Goal: Transaction & Acquisition: Purchase product/service

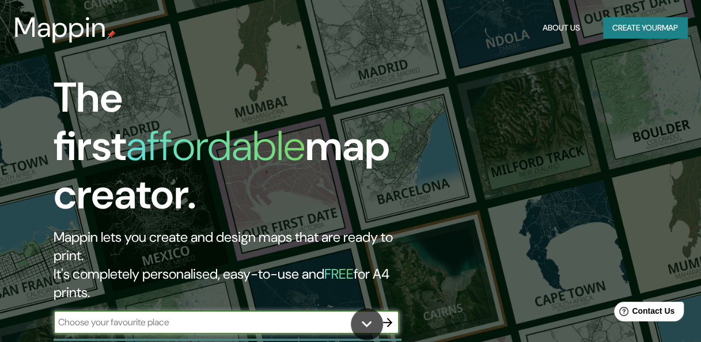
click at [184, 315] on input "text" at bounding box center [215, 321] width 322 height 13
click at [227, 311] on div "​" at bounding box center [226, 322] width 345 height 23
paste input "Villa "Le Lac" [PERSON_NAME], [STREET_ADDRESS]"
type input "Villa "Le Lac" [PERSON_NAME], [STREET_ADDRESS]"
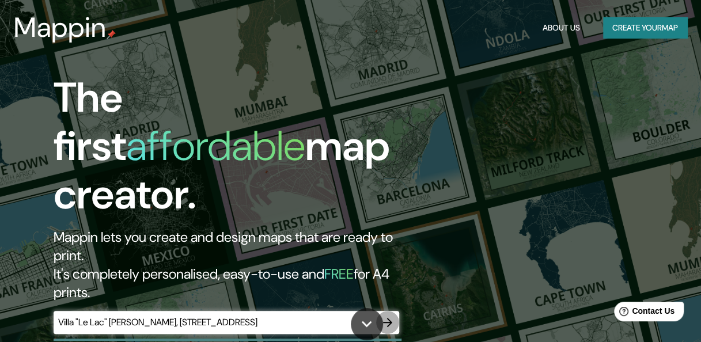
click at [386, 315] on icon "button" at bounding box center [388, 322] width 14 height 14
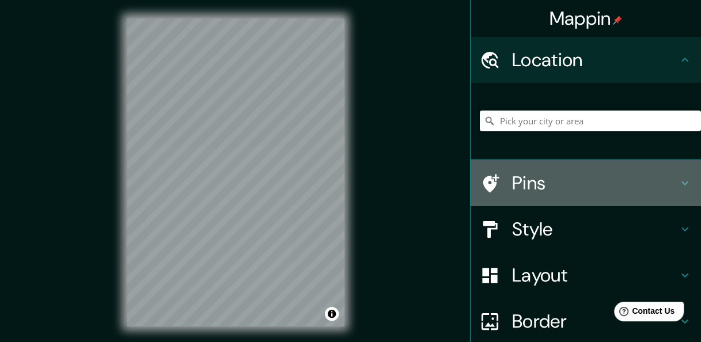
click at [564, 184] on h4 "Pins" at bounding box center [595, 183] width 166 height 23
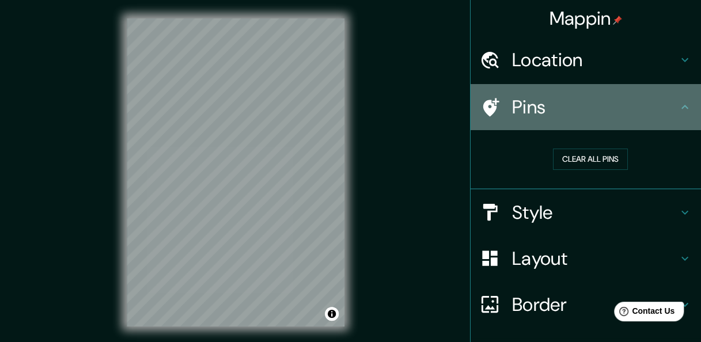
click at [678, 109] on icon at bounding box center [685, 107] width 14 height 14
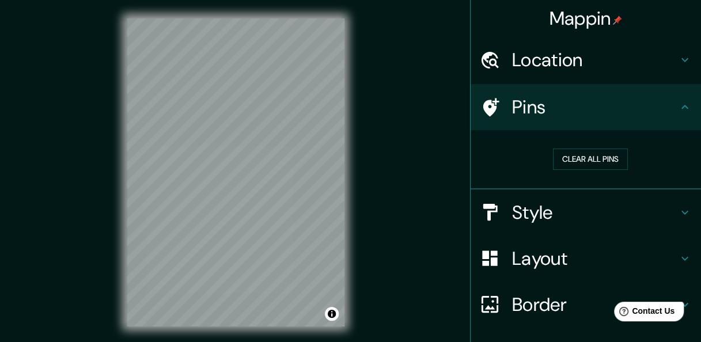
click at [681, 108] on icon at bounding box center [684, 107] width 7 height 4
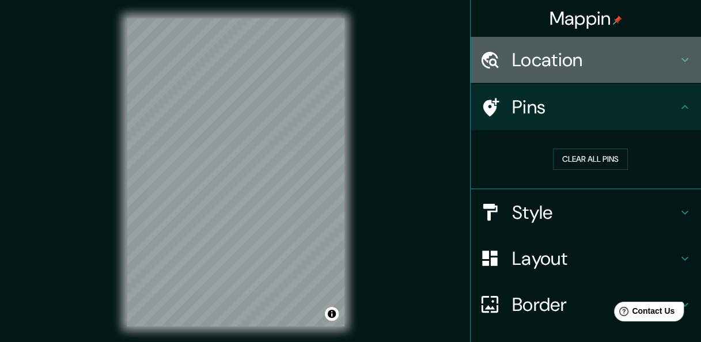
click at [664, 62] on h4 "Location" at bounding box center [595, 59] width 166 height 23
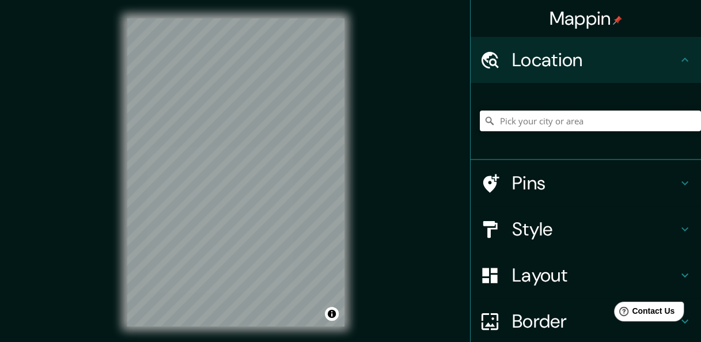
click at [584, 122] on input "Pick your city or area" at bounding box center [590, 121] width 221 height 21
paste input "Villa "Le Lac" [PERSON_NAME], [STREET_ADDRESS]"
type input "[STREET_ADDRESS]"
click at [678, 226] on icon at bounding box center [685, 229] width 14 height 14
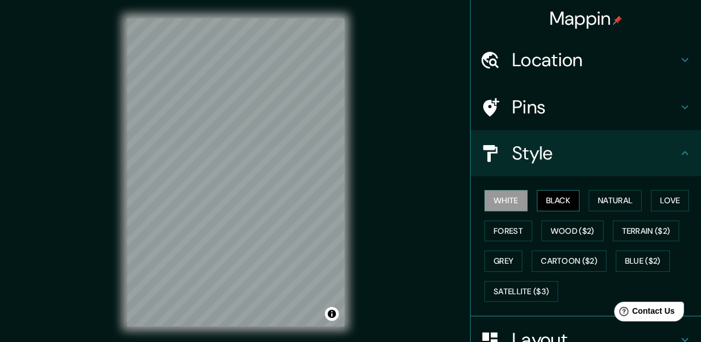
click at [548, 201] on button "Black" at bounding box center [558, 200] width 43 height 21
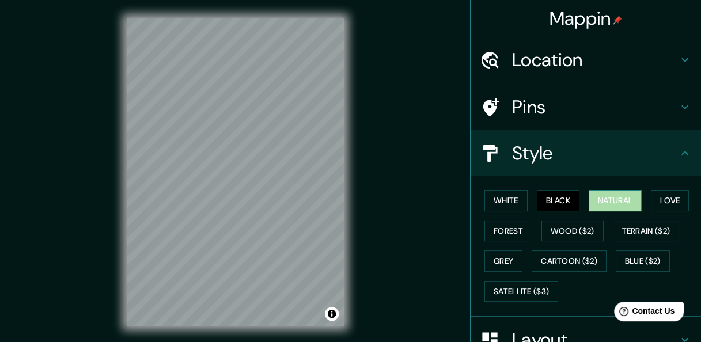
click at [609, 195] on button "Natural" at bounding box center [614, 200] width 53 height 21
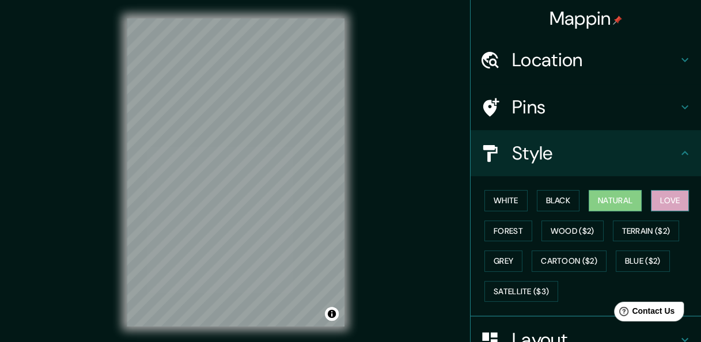
click at [668, 204] on button "Love" at bounding box center [669, 200] width 38 height 21
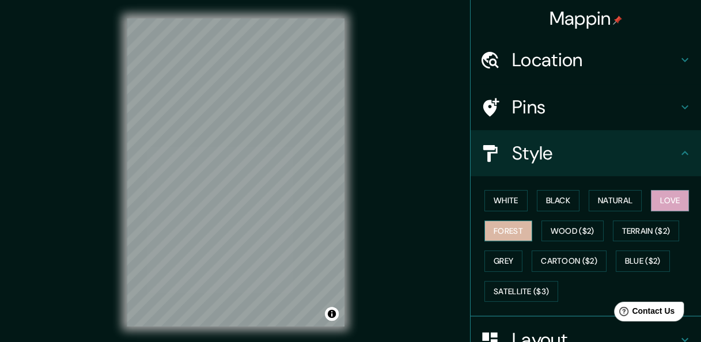
click at [500, 234] on button "Forest" at bounding box center [508, 230] width 48 height 21
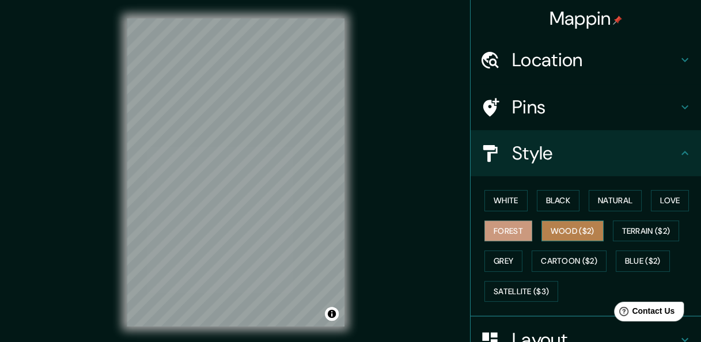
click at [581, 237] on button "Wood ($2)" at bounding box center [572, 230] width 62 height 21
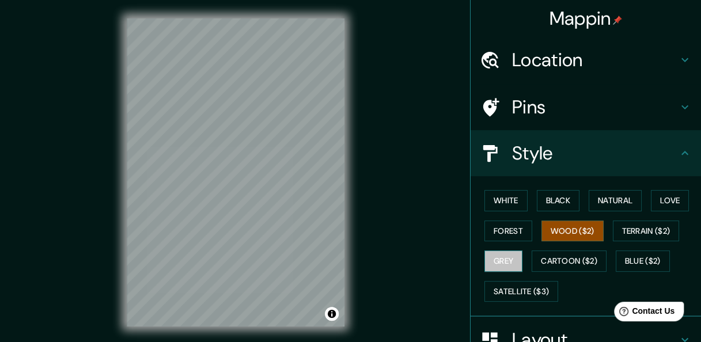
click at [493, 261] on button "Grey" at bounding box center [503, 260] width 38 height 21
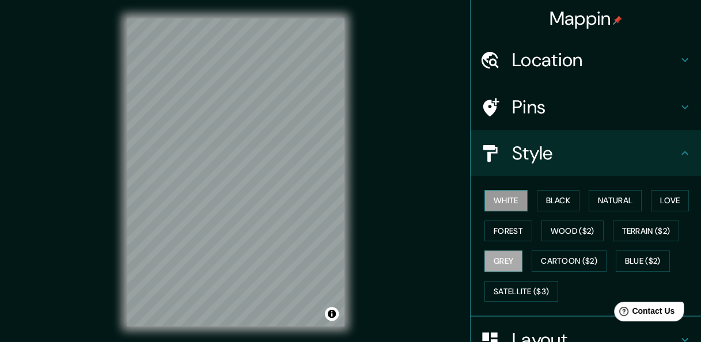
click at [501, 203] on button "White" at bounding box center [505, 200] width 43 height 21
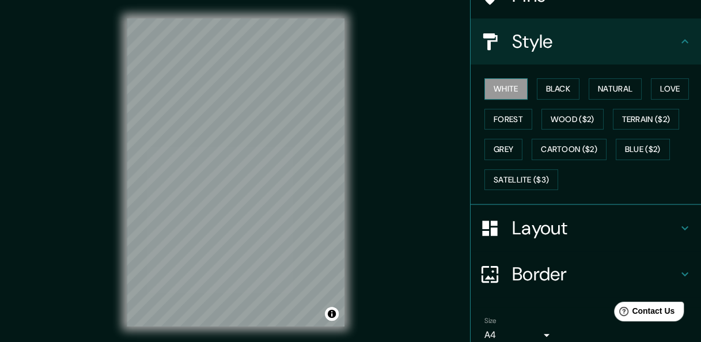
scroll to position [115, 0]
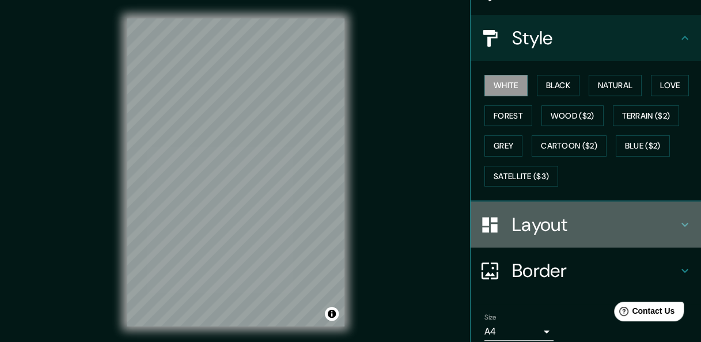
click at [678, 221] on icon at bounding box center [685, 225] width 14 height 14
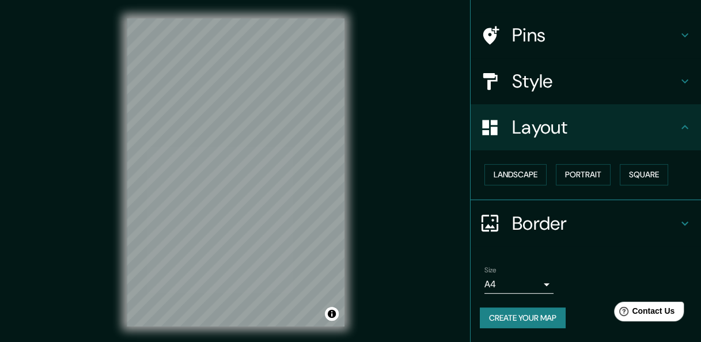
scroll to position [71, 0]
click at [524, 176] on button "Landscape" at bounding box center [515, 175] width 62 height 21
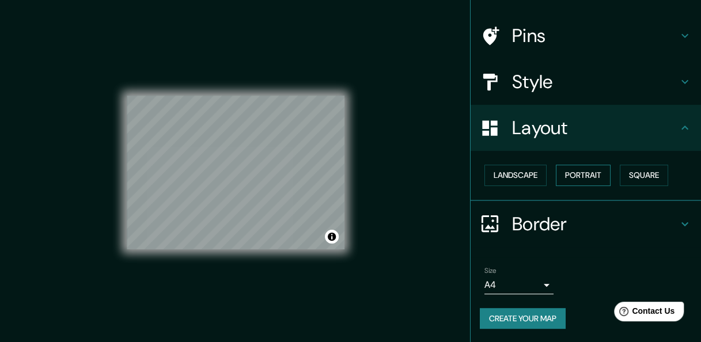
click at [591, 172] on button "Portrait" at bounding box center [582, 175] width 55 height 21
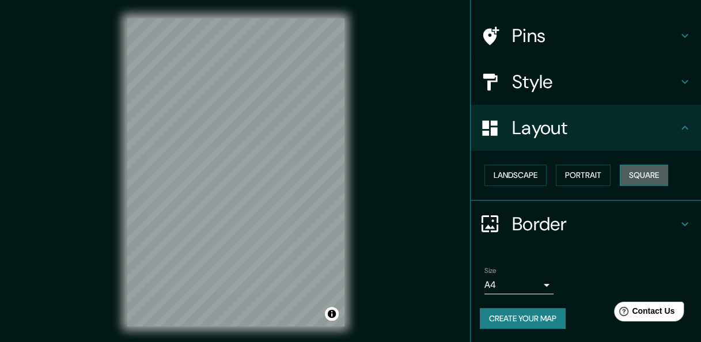
click at [633, 177] on button "Square" at bounding box center [643, 175] width 48 height 21
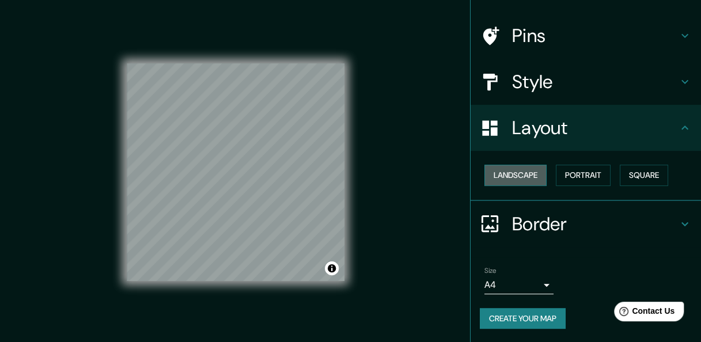
click at [508, 180] on button "Landscape" at bounding box center [515, 175] width 62 height 21
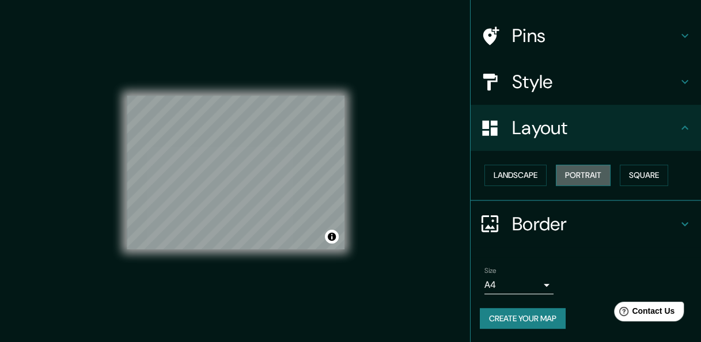
click at [566, 174] on button "Portrait" at bounding box center [582, 175] width 55 height 21
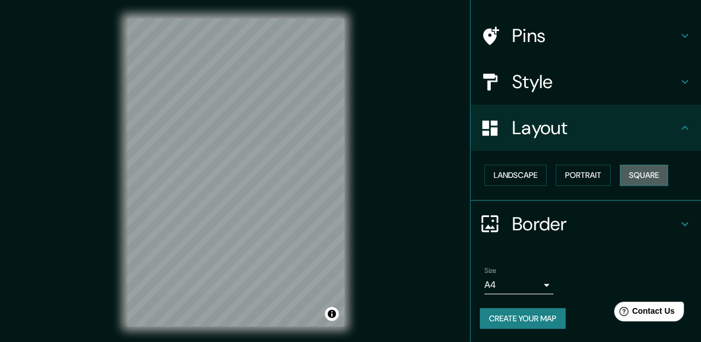
click at [631, 177] on button "Square" at bounding box center [643, 175] width 48 height 21
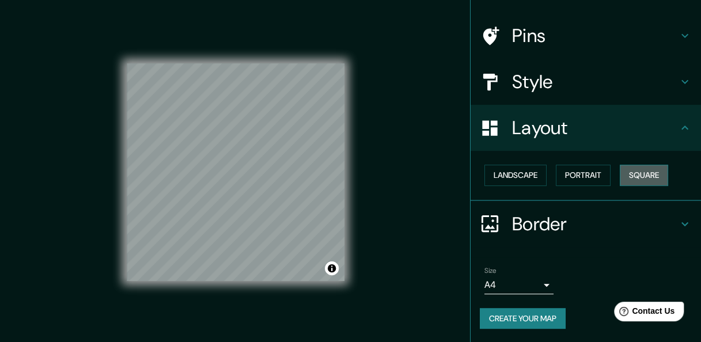
click at [655, 174] on button "Square" at bounding box center [643, 175] width 48 height 21
click at [592, 172] on button "Portrait" at bounding box center [582, 175] width 55 height 21
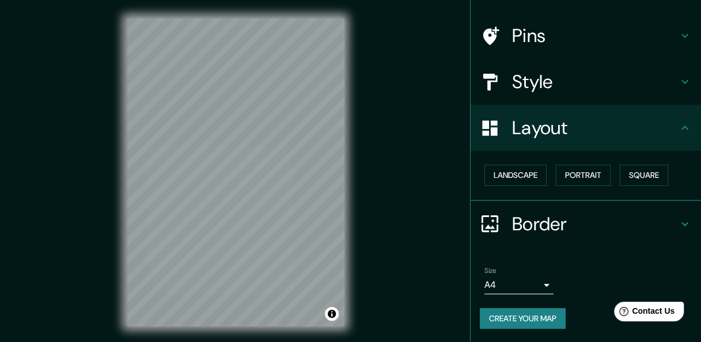
click at [678, 130] on icon at bounding box center [685, 128] width 14 height 14
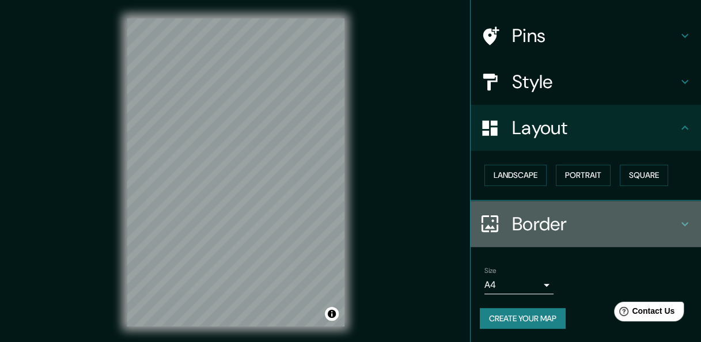
click at [678, 218] on icon at bounding box center [685, 224] width 14 height 14
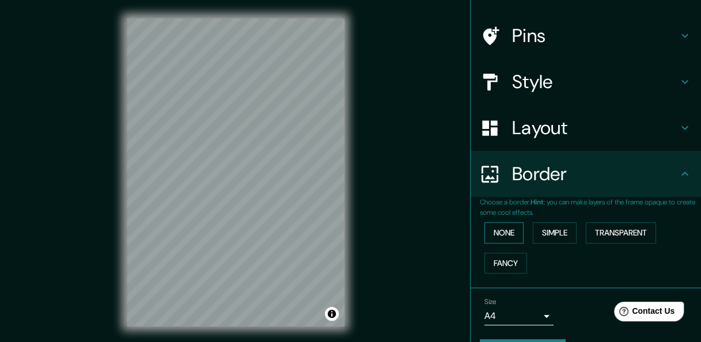
click at [492, 231] on button "None" at bounding box center [503, 232] width 39 height 21
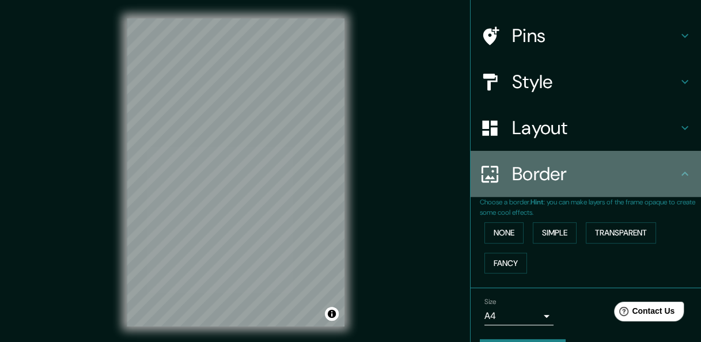
click at [679, 172] on icon at bounding box center [685, 174] width 14 height 14
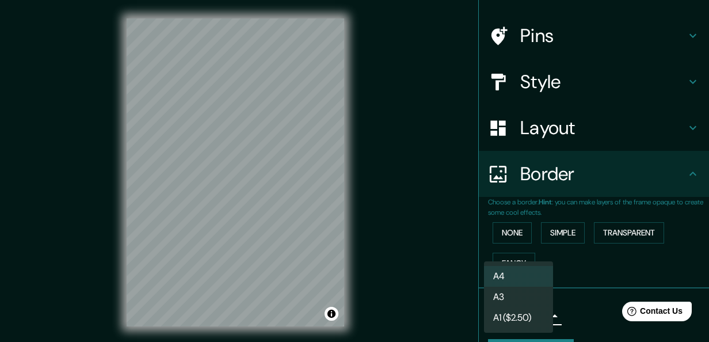
click at [537, 319] on body "Mappin Location [STREET_ADDRESS] [GEOGRAPHIC_DATA], [STREET_ADDRESS] [GEOGRAPHI…" at bounding box center [354, 171] width 709 height 342
click at [522, 295] on li "A3" at bounding box center [518, 297] width 69 height 21
type input "a4"
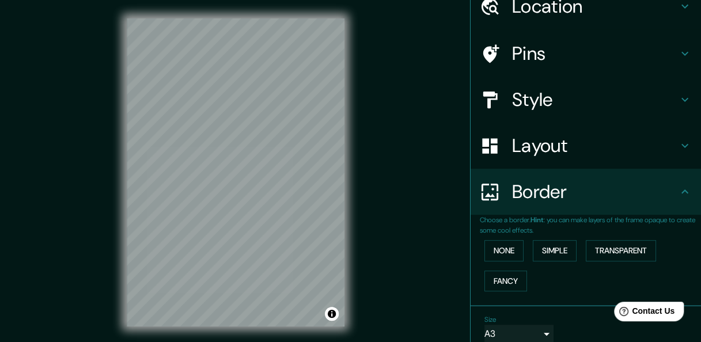
scroll to position [0, 0]
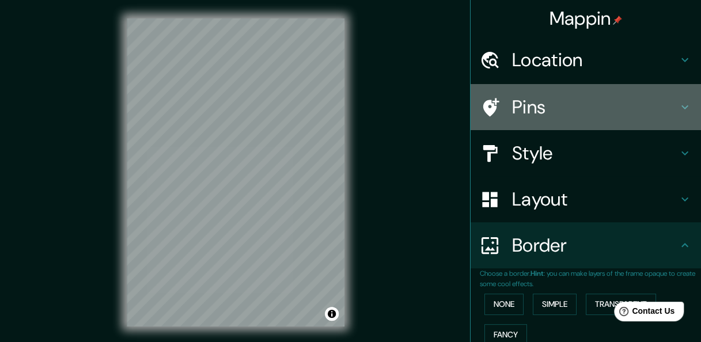
click at [540, 106] on h4 "Pins" at bounding box center [595, 107] width 166 height 23
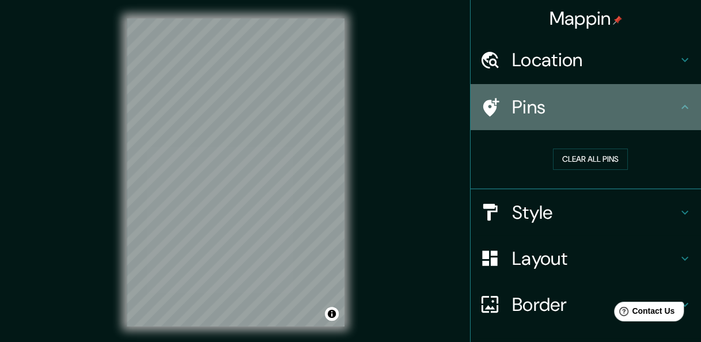
click at [540, 106] on h4 "Pins" at bounding box center [595, 107] width 166 height 23
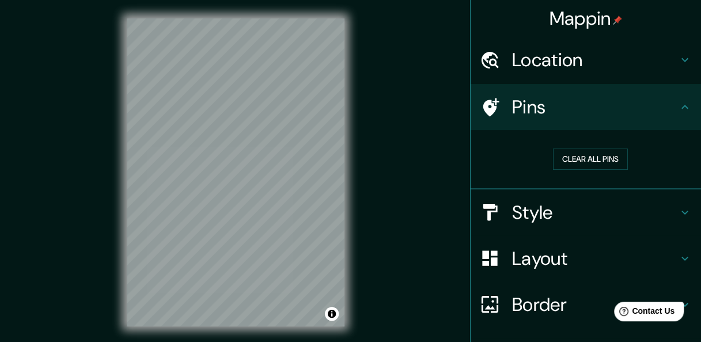
click at [560, 211] on h4 "Style" at bounding box center [595, 212] width 166 height 23
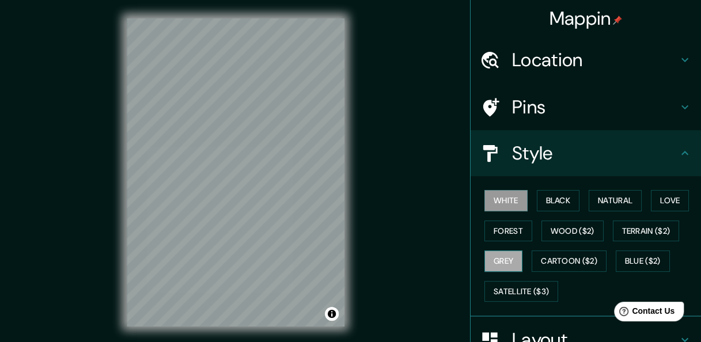
click at [500, 268] on button "Grey" at bounding box center [503, 260] width 38 height 21
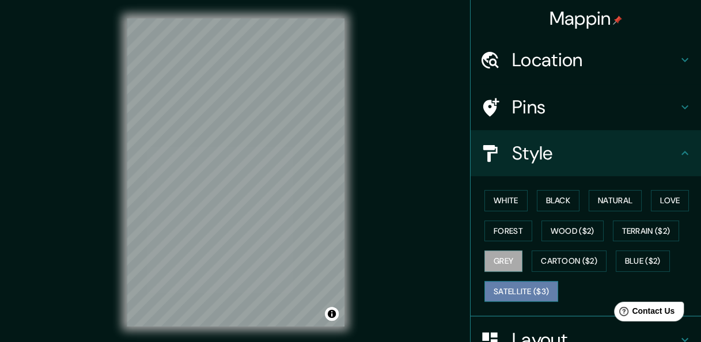
click at [518, 291] on button "Satellite ($3)" at bounding box center [521, 291] width 74 height 21
click at [503, 267] on button "Grey" at bounding box center [503, 260] width 38 height 21
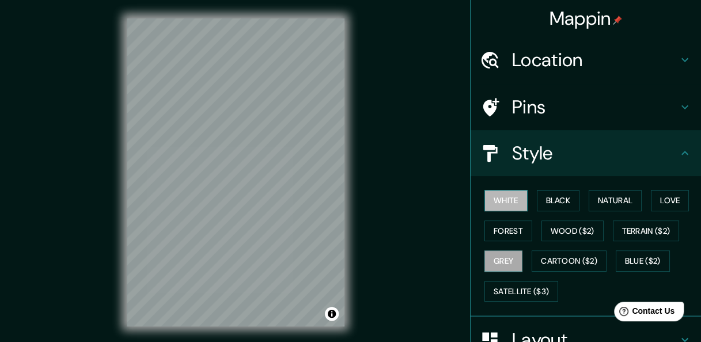
click at [497, 206] on button "White" at bounding box center [505, 200] width 43 height 21
click at [501, 259] on button "Grey" at bounding box center [503, 260] width 38 height 21
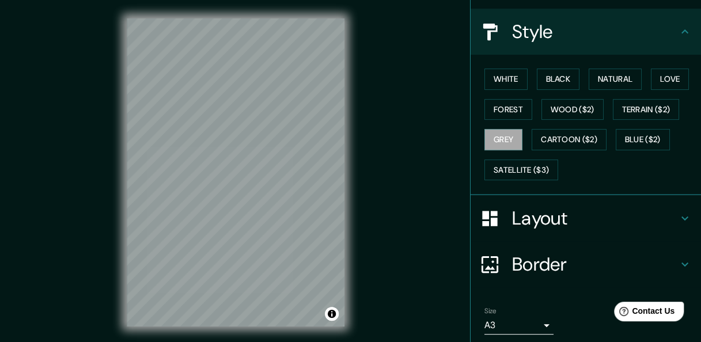
scroll to position [161, 0]
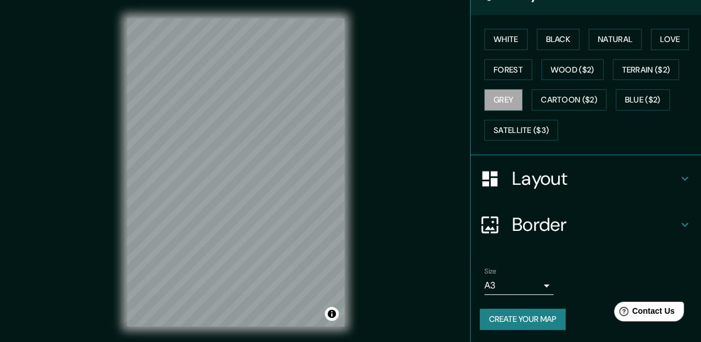
click at [533, 321] on button "Create your map" at bounding box center [523, 319] width 86 height 21
